Goal: Book appointment/travel/reservation

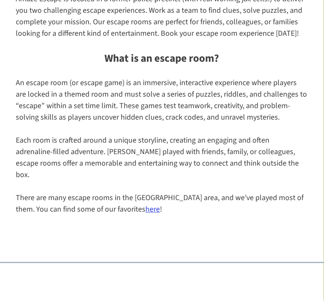
scroll to position [1170, 0]
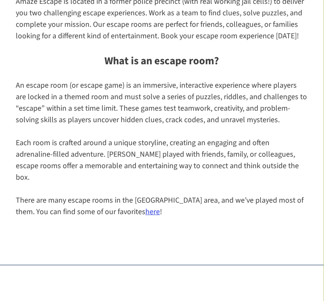
click at [145, 207] on link "here" at bounding box center [152, 212] width 14 height 11
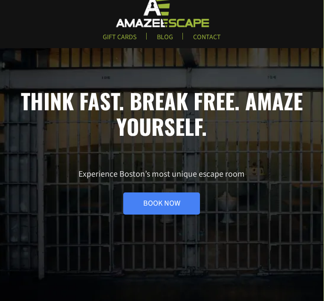
scroll to position [16, 0]
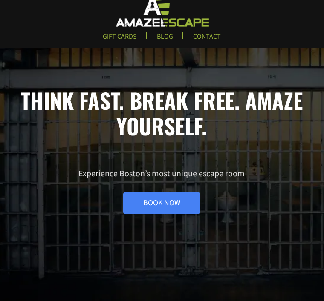
click at [190, 202] on link "Book Now" at bounding box center [161, 203] width 77 height 22
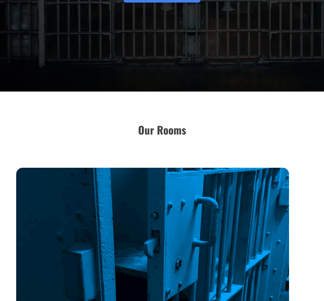
scroll to position [220, 0]
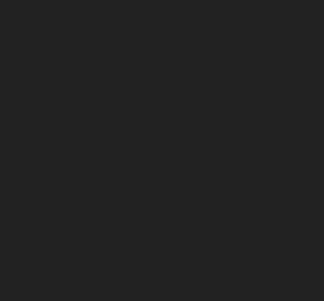
scroll to position [163, 0]
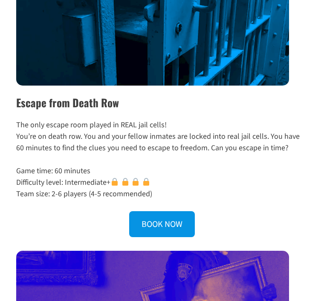
scroll to position [465, 0]
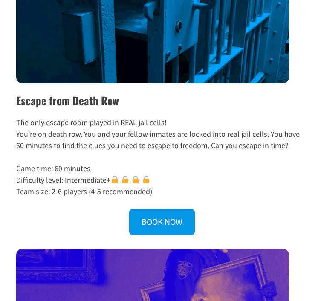
click at [150, 178] on img at bounding box center [146, 180] width 8 height 8
click at [144, 173] on p "Game time: 60 minutes Difficulty level: Intermediate+ Team size: 2-6 players (4…" at bounding box center [161, 181] width 291 height 35
click at [131, 173] on p "Game time: 60 minutes Difficulty level: Intermediate+ Team size: 2-6 players (4…" at bounding box center [161, 181] width 291 height 35
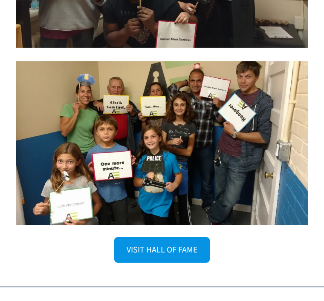
scroll to position [2145, 0]
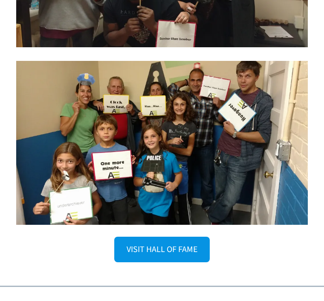
click at [196, 237] on link "VISIT HALL OF FAME" at bounding box center [161, 250] width 95 height 26
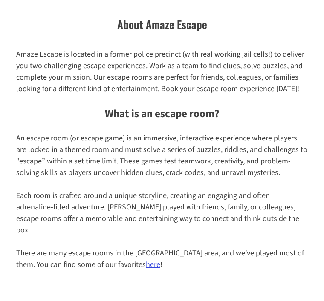
scroll to position [1117, 0]
click at [146, 259] on link "here" at bounding box center [153, 264] width 14 height 11
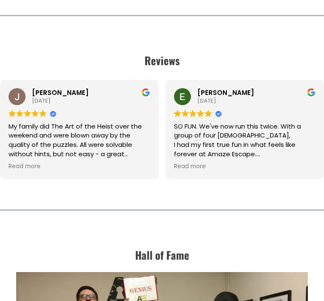
scroll to position [1579, 0]
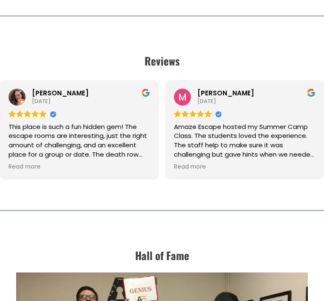
click at [123, 144] on div "This place is such a fun hidden gem! The escape rooms are interesting, just the…" at bounding box center [79, 140] width 141 height 37
click at [24, 155] on div "Anna Kaufman 2025-09-06 Trustindex verifies that the original source of the rev…" at bounding box center [79, 130] width 158 height 100
click at [14, 142] on div "This place is such a fun hidden gem! The escape rooms are interesting, just the…" at bounding box center [79, 140] width 141 height 37
click at [21, 159] on span "Read more" at bounding box center [79, 165] width 141 height 12
click at [20, 163] on span "Read more" at bounding box center [25, 167] width 32 height 8
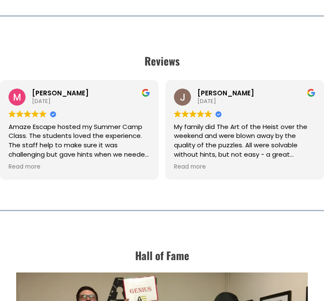
click at [37, 163] on span "Read more" at bounding box center [25, 167] width 32 height 8
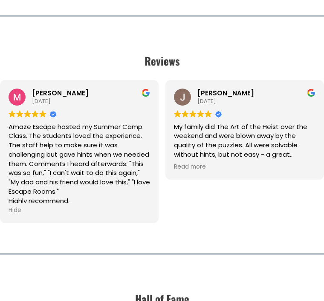
click at [201, 163] on span "Read more" at bounding box center [190, 167] width 32 height 8
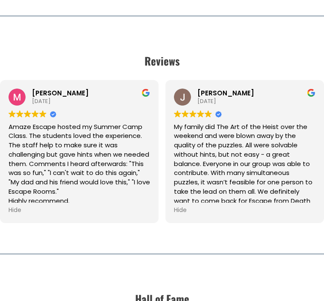
scroll to position [1579, 3]
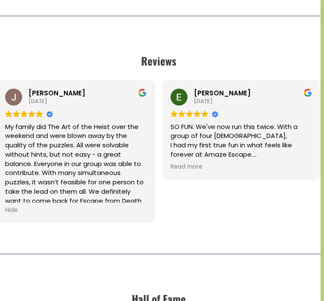
click at [193, 161] on div "Elizabeth Lehtonen 2025-06-18 Trustindex verifies that the original source of t…" at bounding box center [241, 130] width 158 height 100
click at [195, 163] on span "Read more" at bounding box center [186, 167] width 32 height 8
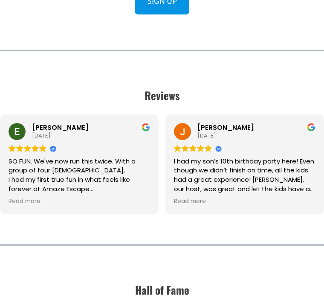
scroll to position [1542, 0]
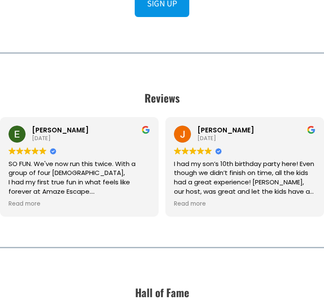
click at [29, 200] on span "Read more" at bounding box center [25, 204] width 32 height 8
